Goal: Task Accomplishment & Management: Manage account settings

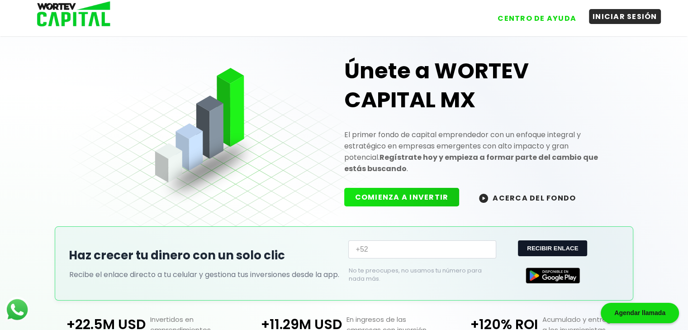
click at [604, 20] on button "INICIAR SESIÓN" at bounding box center [625, 16] width 72 height 15
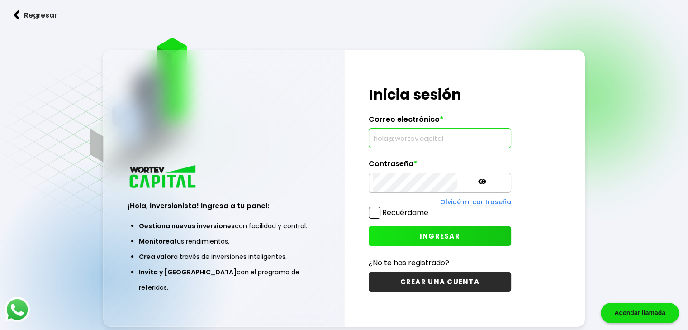
click at [427, 139] on input "text" at bounding box center [439, 137] width 134 height 19
paste input "[EMAIL_ADDRESS][DOMAIN_NAME]"
type input "[EMAIL_ADDRESS][DOMAIN_NAME]"
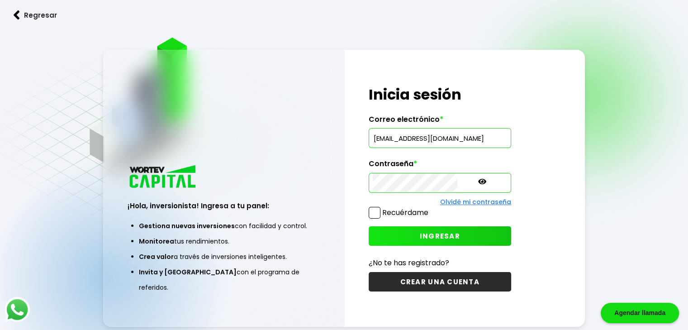
click at [398, 231] on button "INGRESAR" at bounding box center [439, 235] width 142 height 19
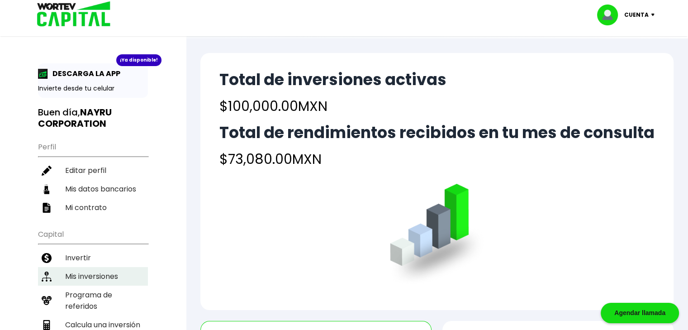
click at [116, 275] on li "Mis inversiones" at bounding box center [93, 276] width 110 height 19
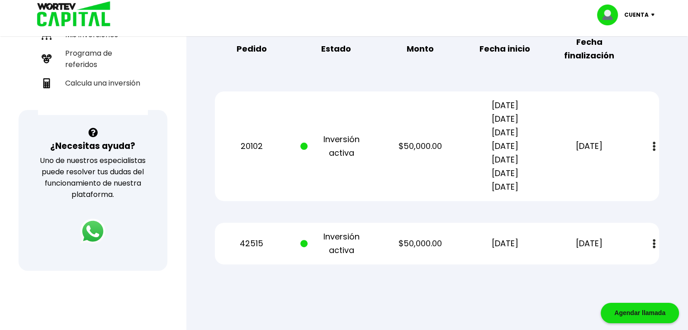
scroll to position [245, 0]
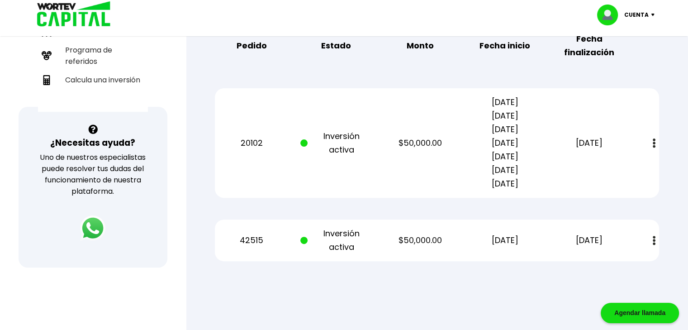
click at [654, 143] on img at bounding box center [653, 142] width 3 height 9
click at [617, 165] on link "Estado de cuenta" at bounding box center [592, 167] width 63 height 11
click at [653, 236] on img at bounding box center [653, 240] width 3 height 9
click at [616, 264] on link "Estado de cuenta" at bounding box center [592, 264] width 63 height 11
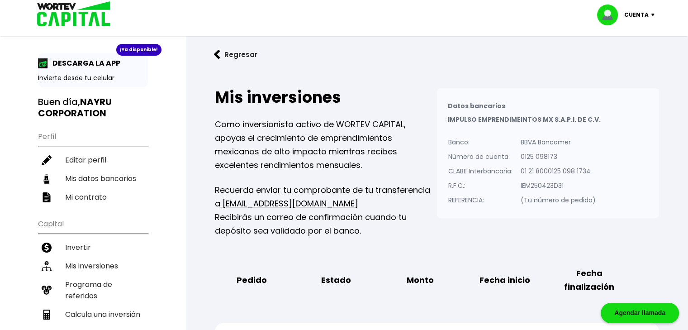
scroll to position [0, 0]
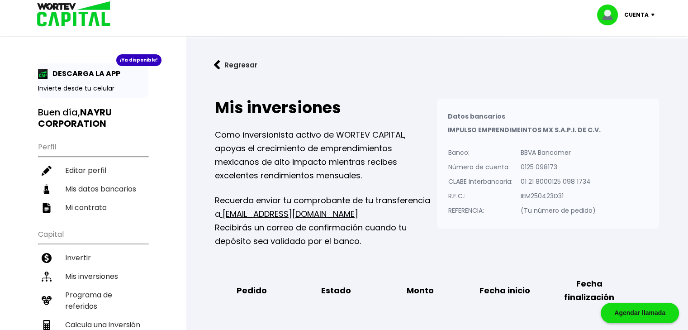
click at [237, 60] on button "Regresar" at bounding box center [235, 65] width 71 height 24
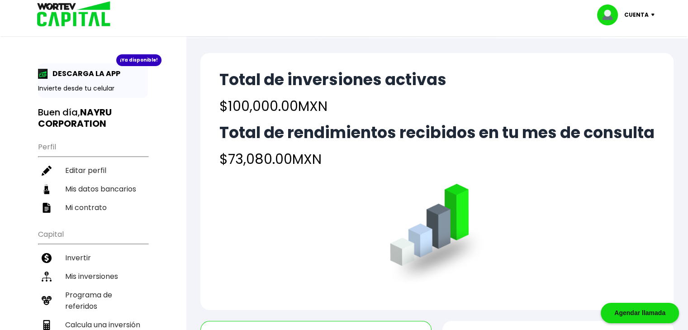
click at [631, 17] on p "Cuenta" at bounding box center [636, 15] width 24 height 14
click at [627, 58] on li "Cerrar sesión" at bounding box center [626, 60] width 72 height 19
